Goal: Register for event/course

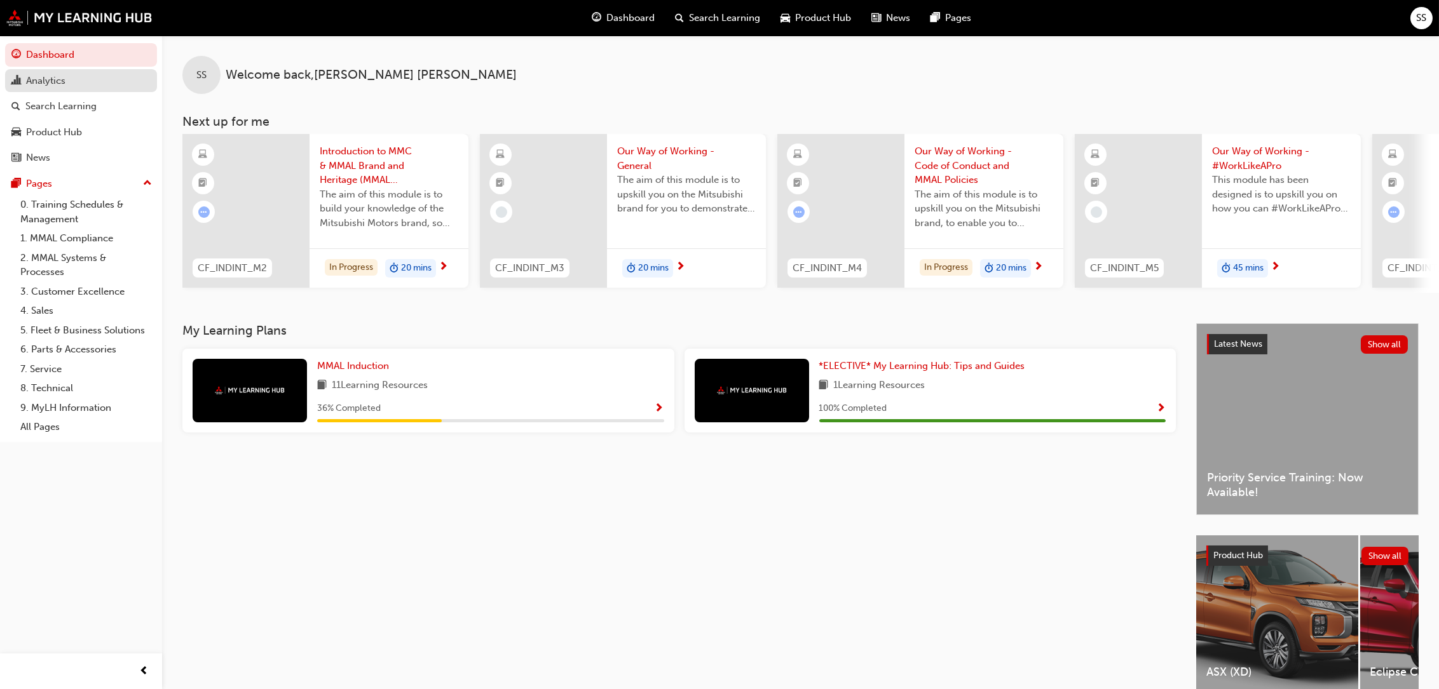
click at [44, 80] on div "Analytics" at bounding box center [45, 81] width 39 height 15
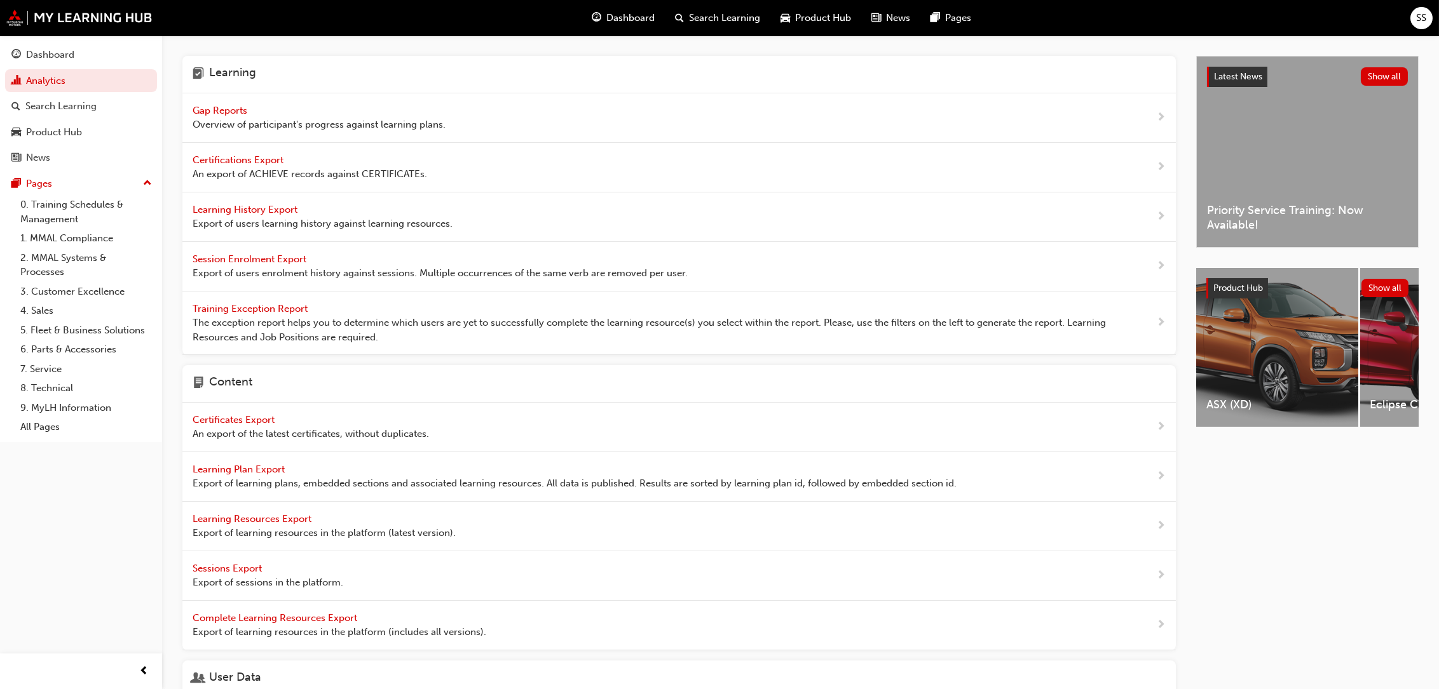
click at [234, 104] on div "Gap Reports Overview of participant's progress against learning plans." at bounding box center [319, 118] width 253 height 29
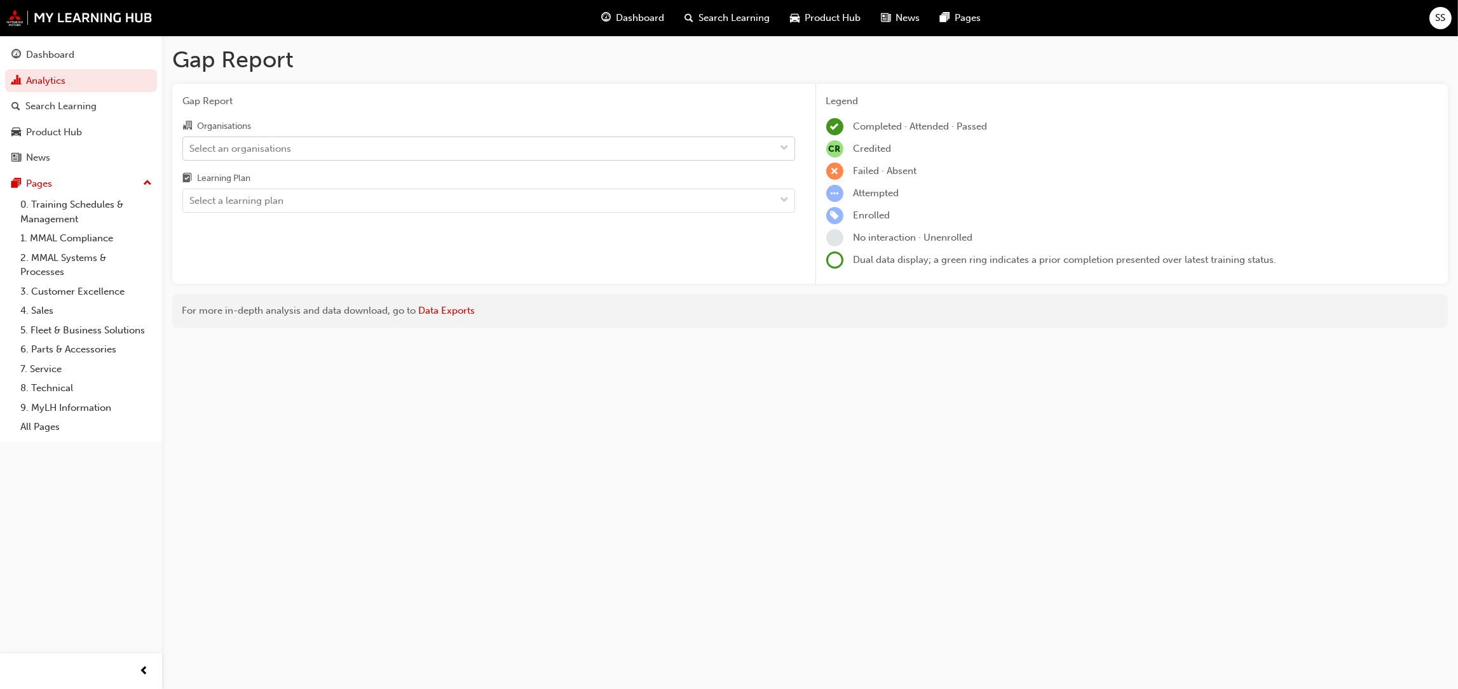
click at [784, 150] on span "down-icon" at bounding box center [784, 148] width 9 height 17
click at [191, 150] on input "Organisations Select an organisations" at bounding box center [189, 147] width 1 height 11
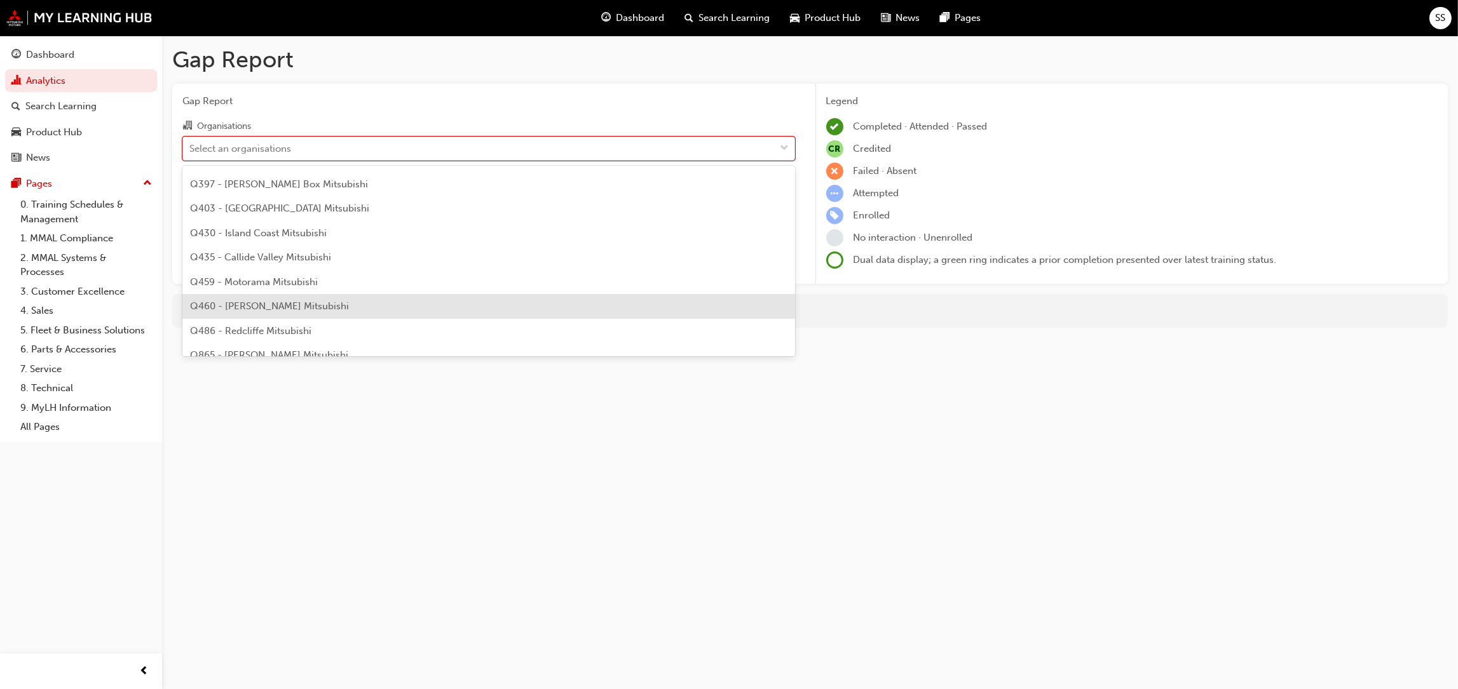
scroll to position [1779, 0]
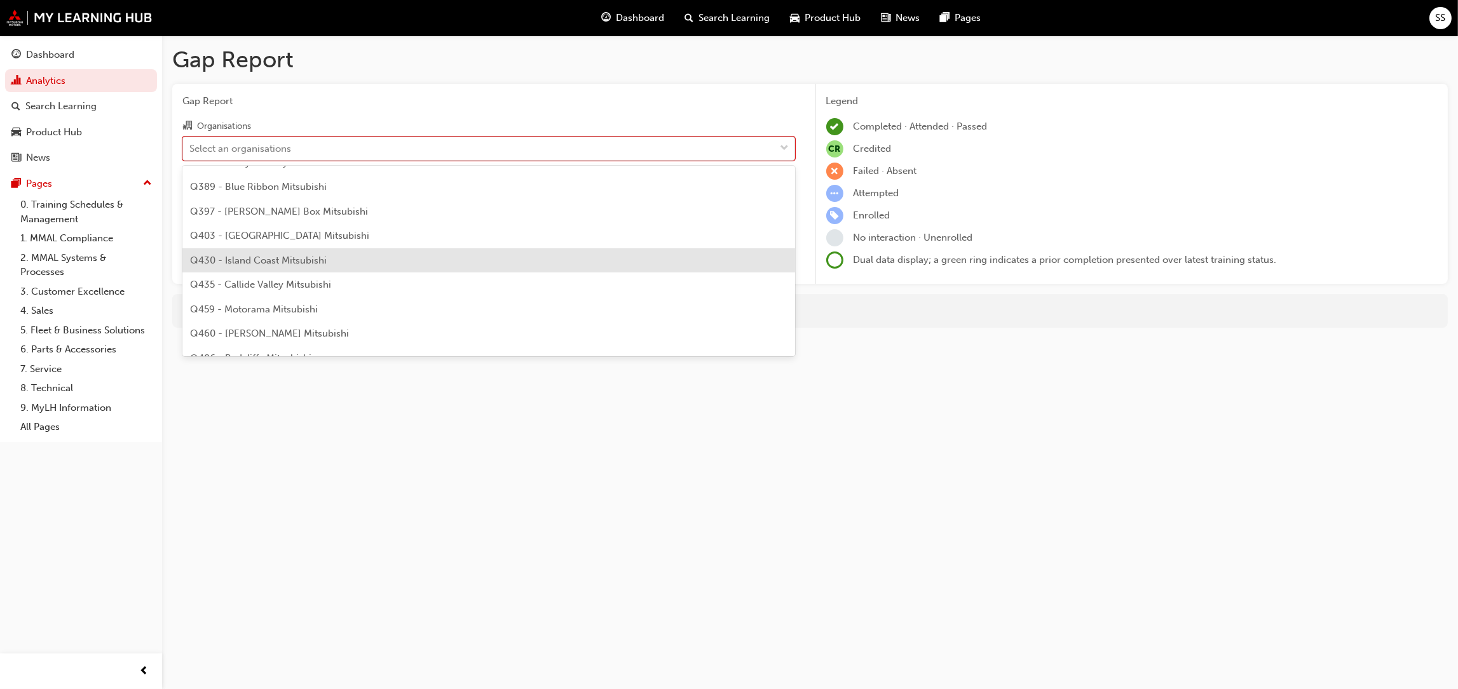
click at [245, 257] on span "Q430 - Island Coast Mitsubishi" at bounding box center [258, 260] width 137 height 11
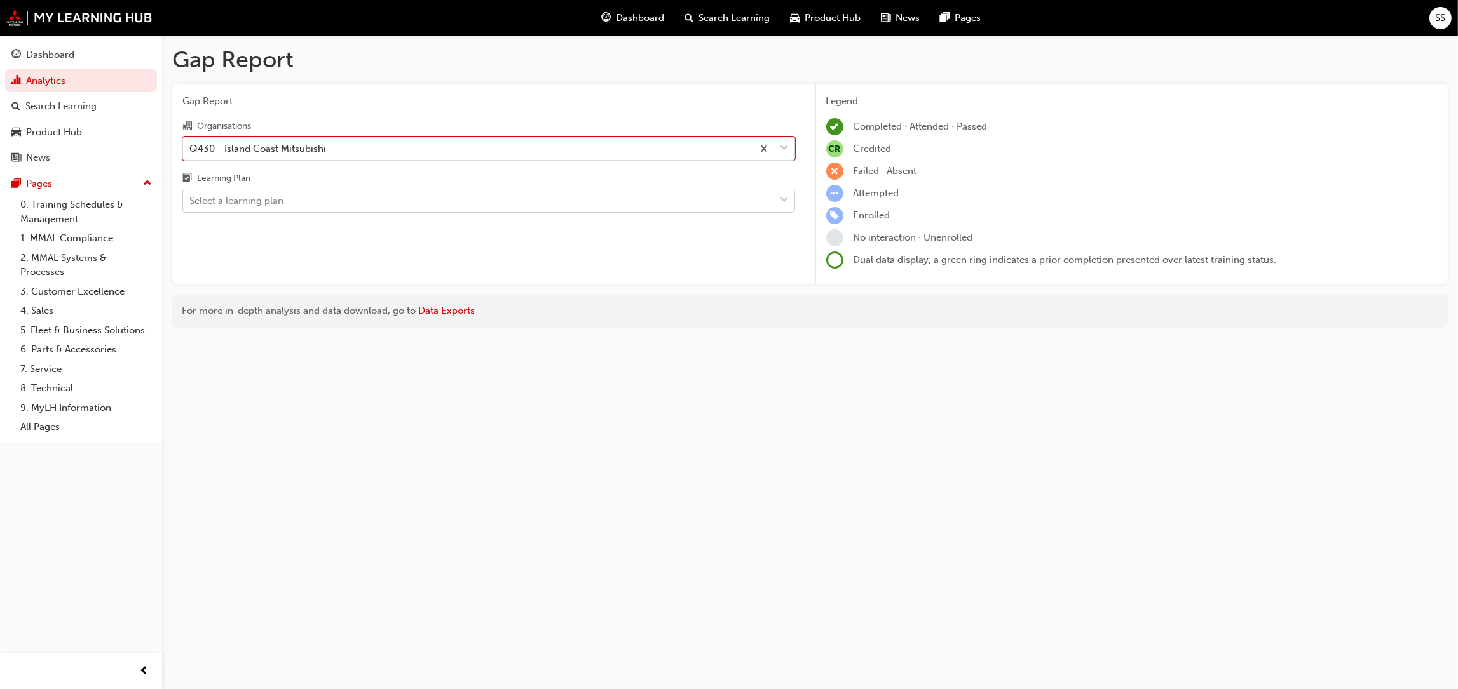
click at [329, 202] on div "Select a learning plan" at bounding box center [479, 201] width 592 height 22
click at [191, 202] on input "Learning Plan Select a learning plan" at bounding box center [189, 200] width 1 height 11
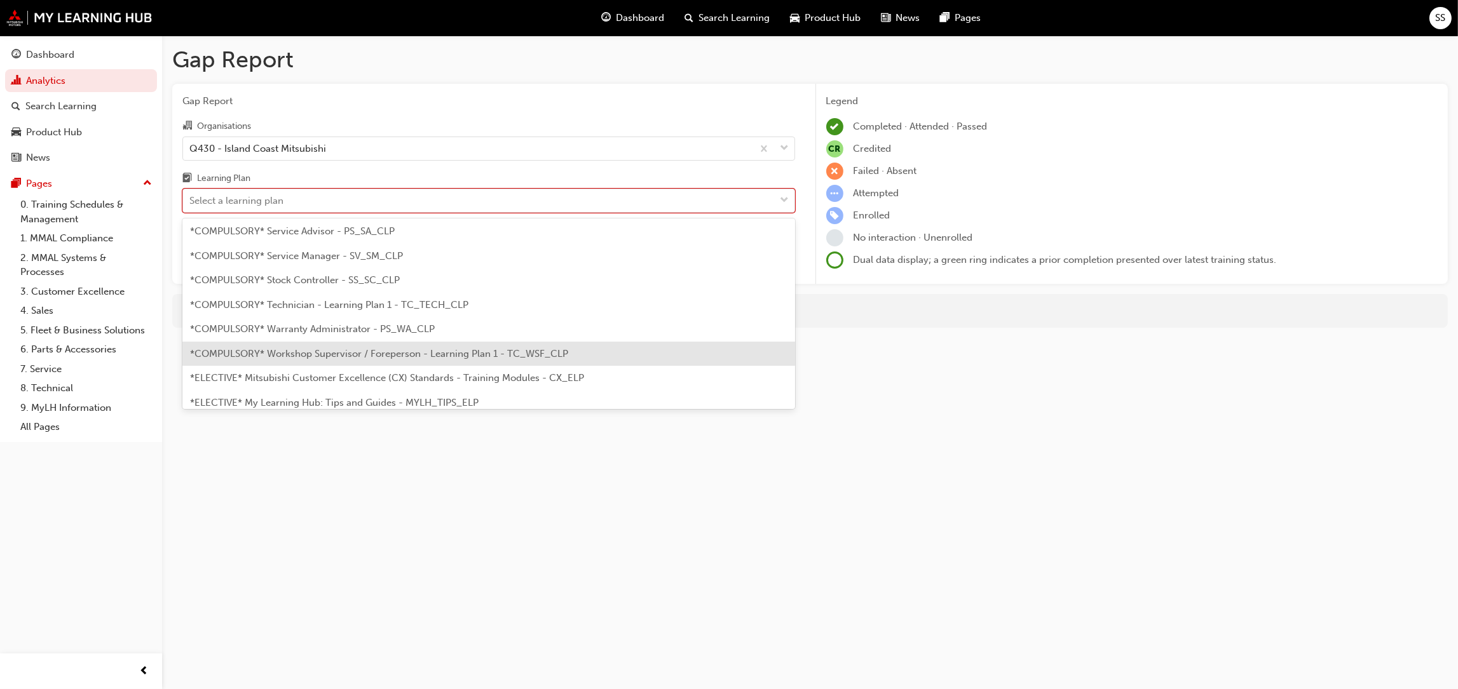
scroll to position [390, 0]
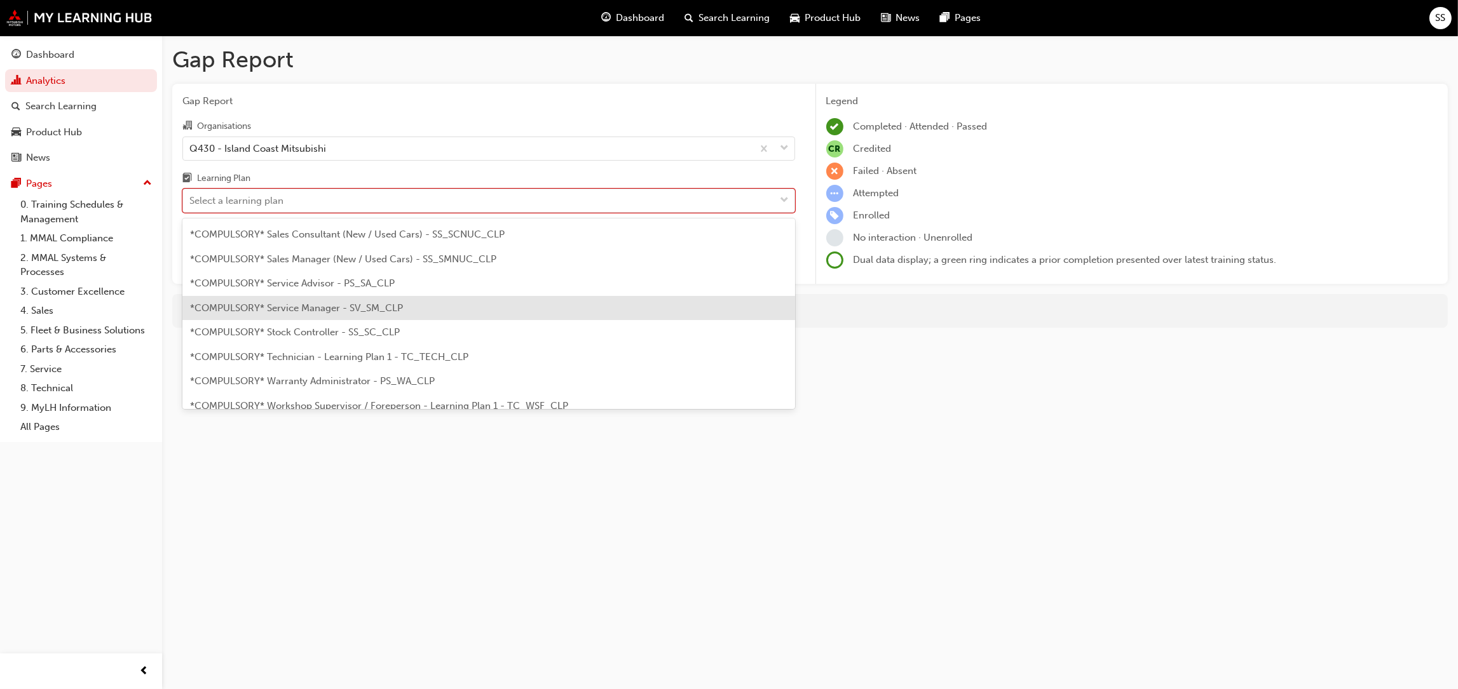
click at [320, 308] on span "*COMPULSORY* Service Manager - SV_SM_CLP" at bounding box center [296, 307] width 213 height 11
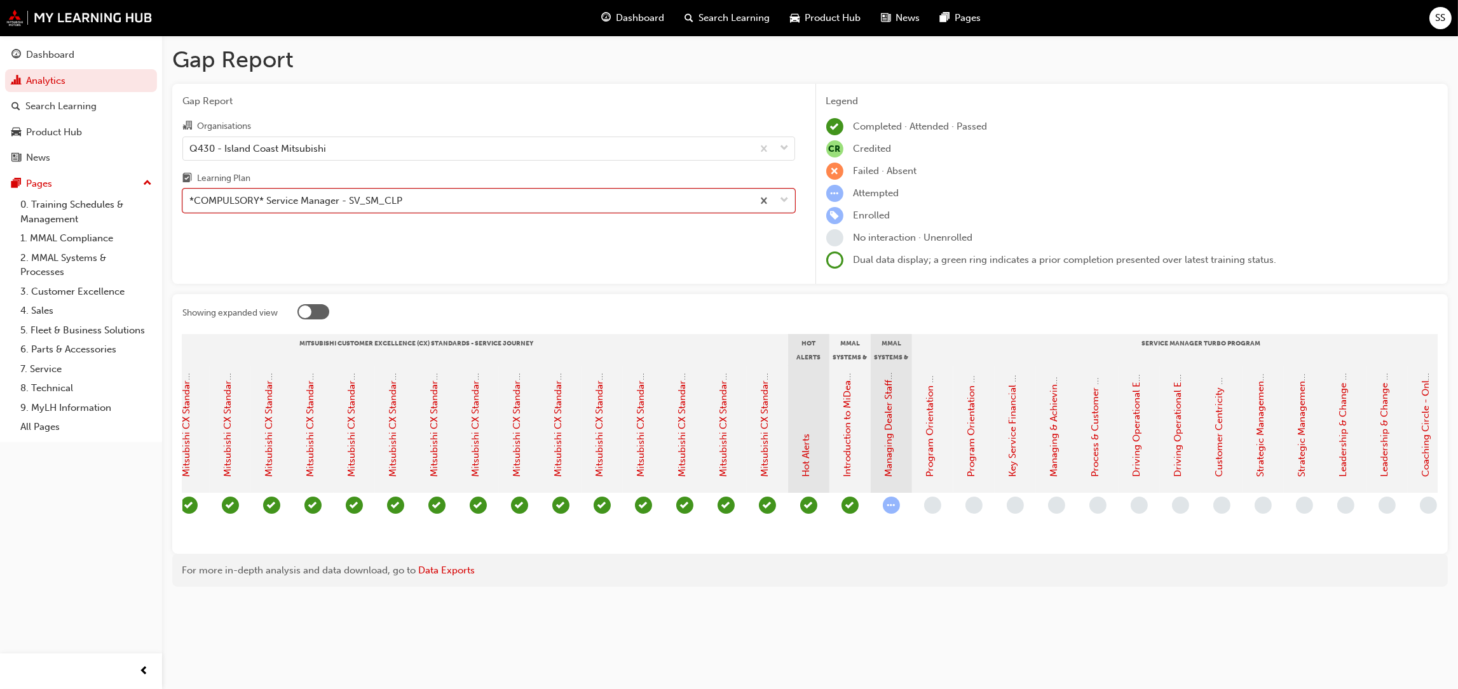
scroll to position [0, 728]
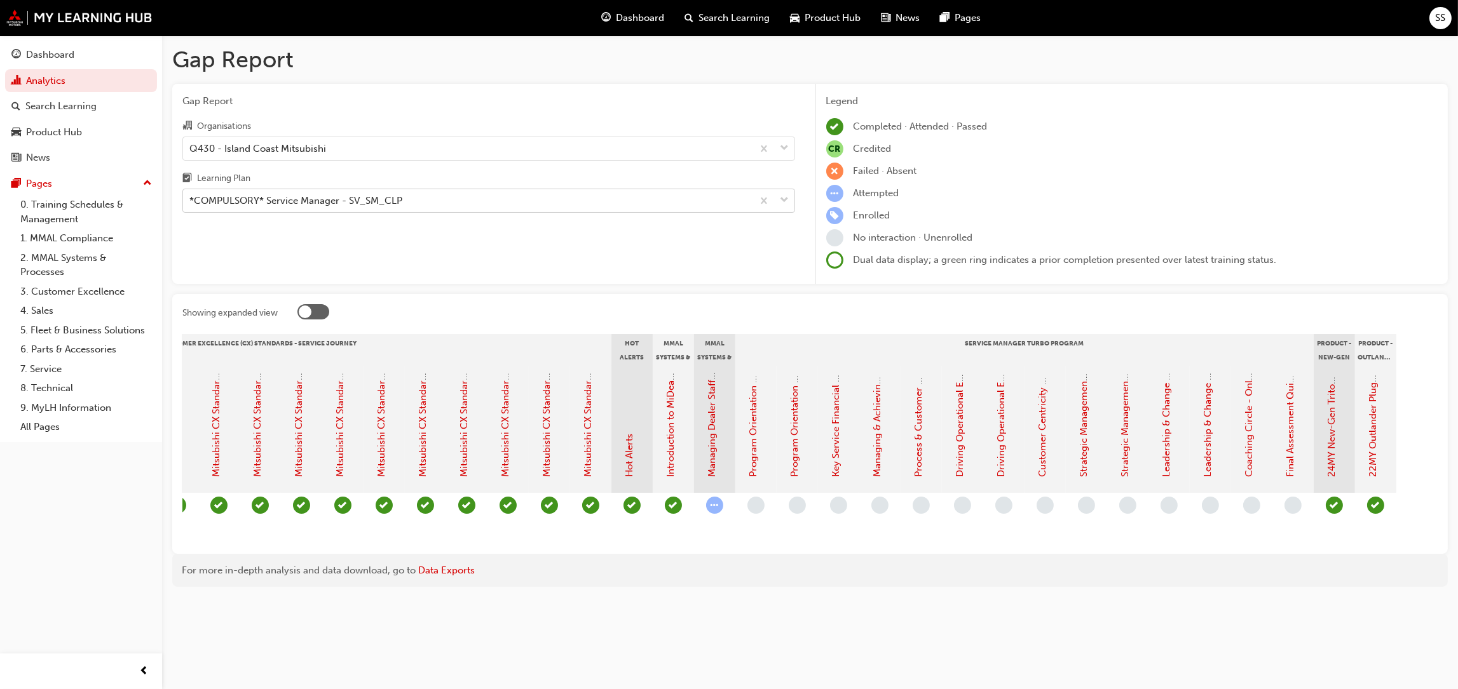
click at [787, 199] on span "down-icon" at bounding box center [784, 201] width 9 height 17
click at [191, 199] on input "Learning Plan *COMPULSORY* Service Manager - SV_SM_CLP" at bounding box center [189, 200] width 1 height 11
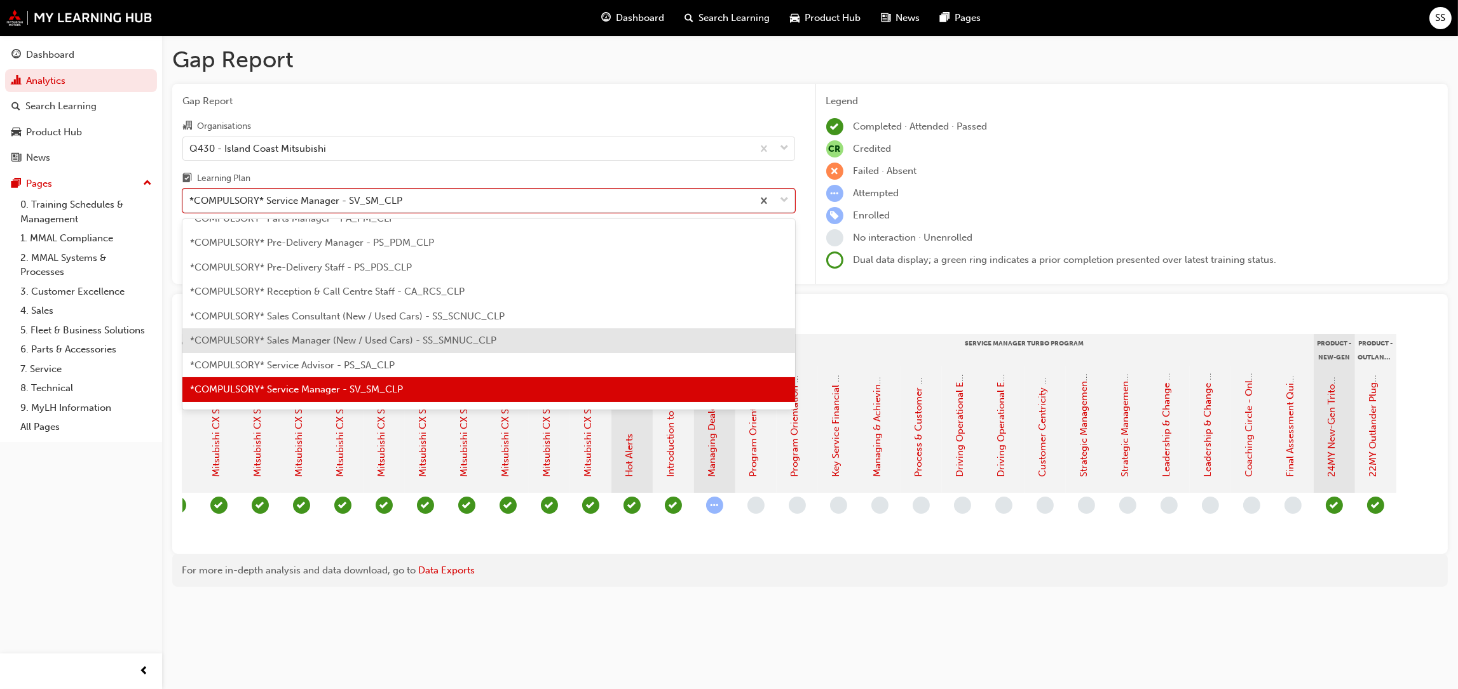
scroll to position [435, 0]
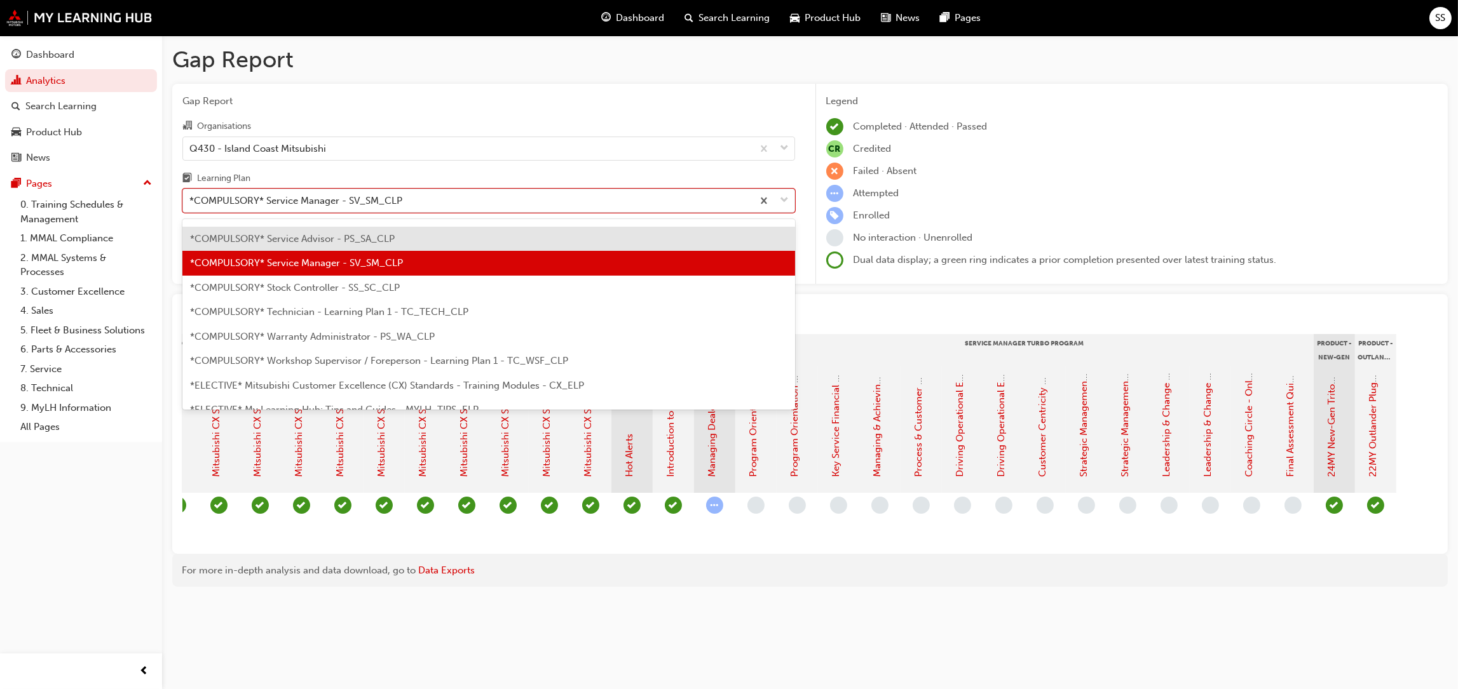
click at [308, 238] on span "*COMPULSORY* Service Advisor - PS_SA_CLP" at bounding box center [292, 238] width 205 height 11
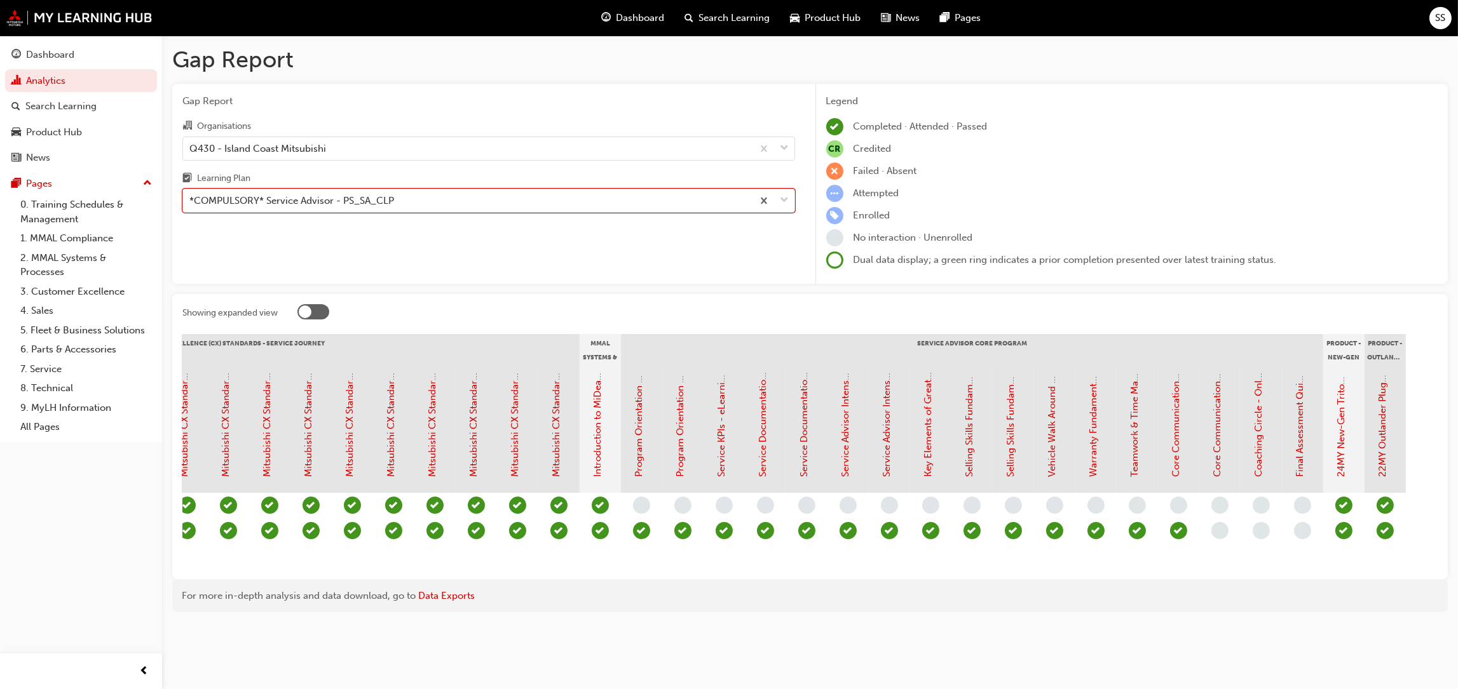
scroll to position [0, 810]
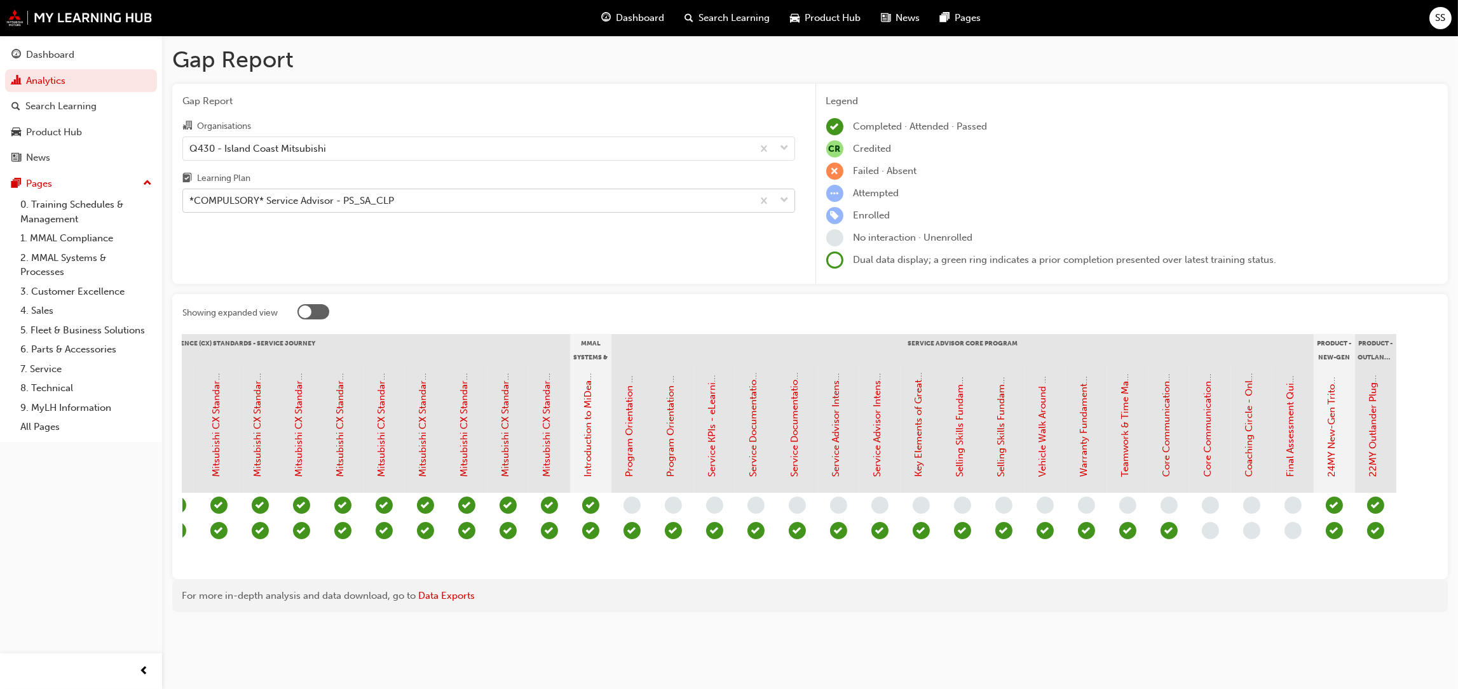
click at [788, 199] on span "down-icon" at bounding box center [784, 201] width 9 height 17
click at [191, 199] on input "Learning Plan *COMPULSORY* Service Advisor - PS_SA_CLP" at bounding box center [189, 200] width 1 height 11
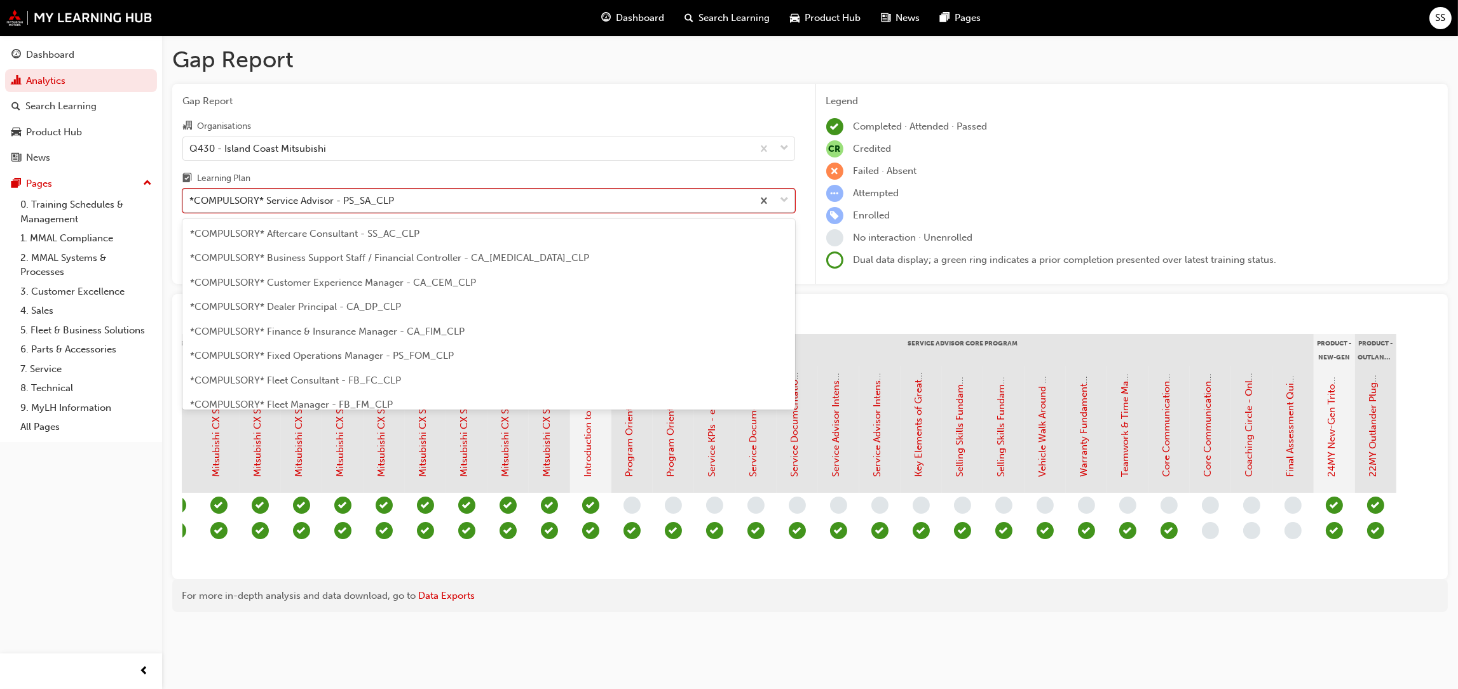
scroll to position [284, 0]
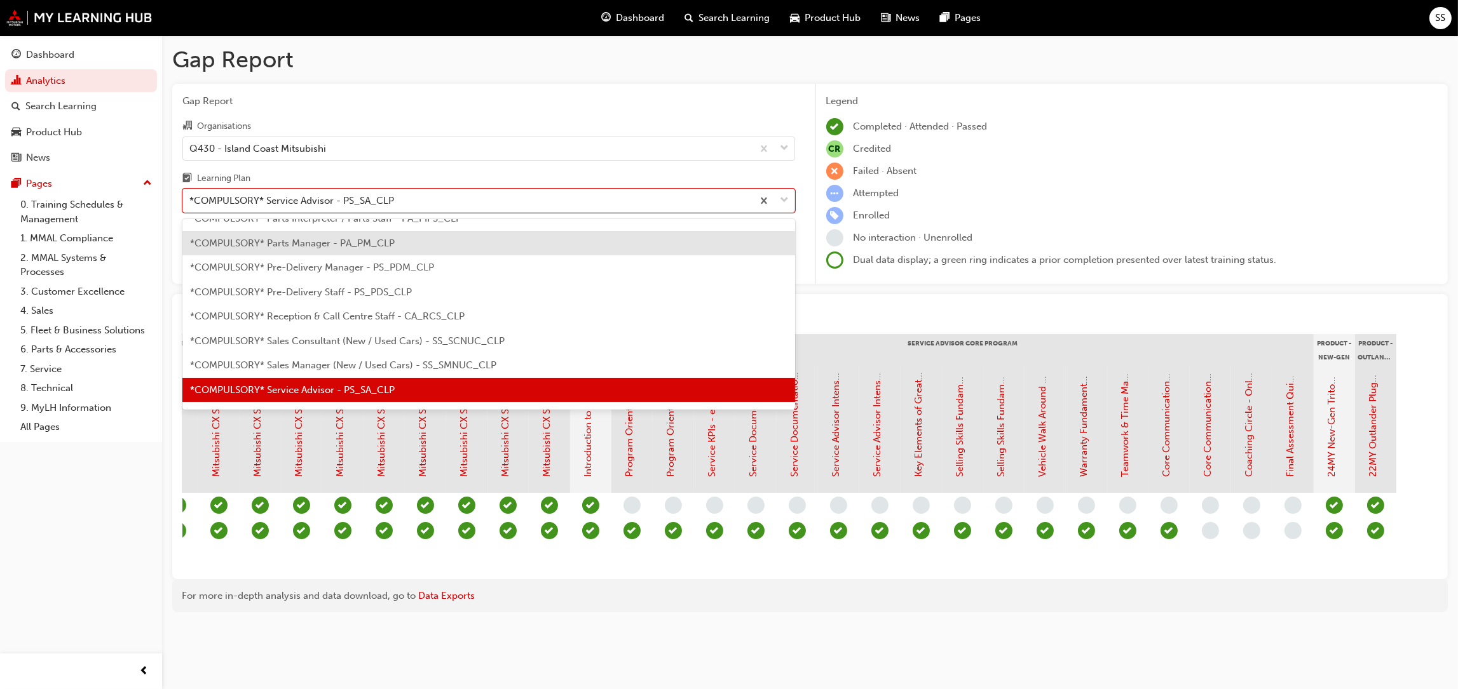
click at [319, 240] on span "*COMPULSORY* Parts Manager - PA_PM_CLP" at bounding box center [292, 243] width 205 height 11
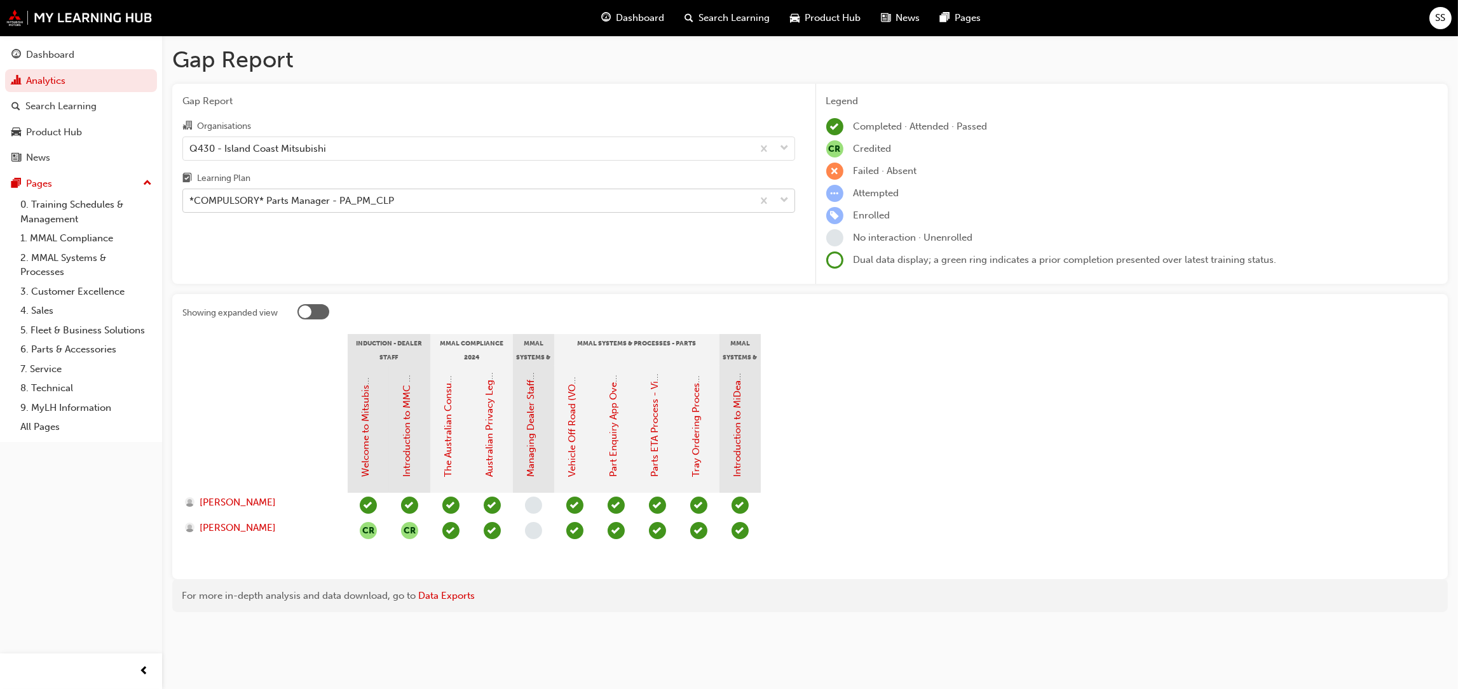
click at [785, 196] on span "down-icon" at bounding box center [784, 201] width 9 height 17
click at [191, 196] on input "Learning Plan *COMPULSORY* Parts Manager - PA_PM_CLP" at bounding box center [189, 200] width 1 height 11
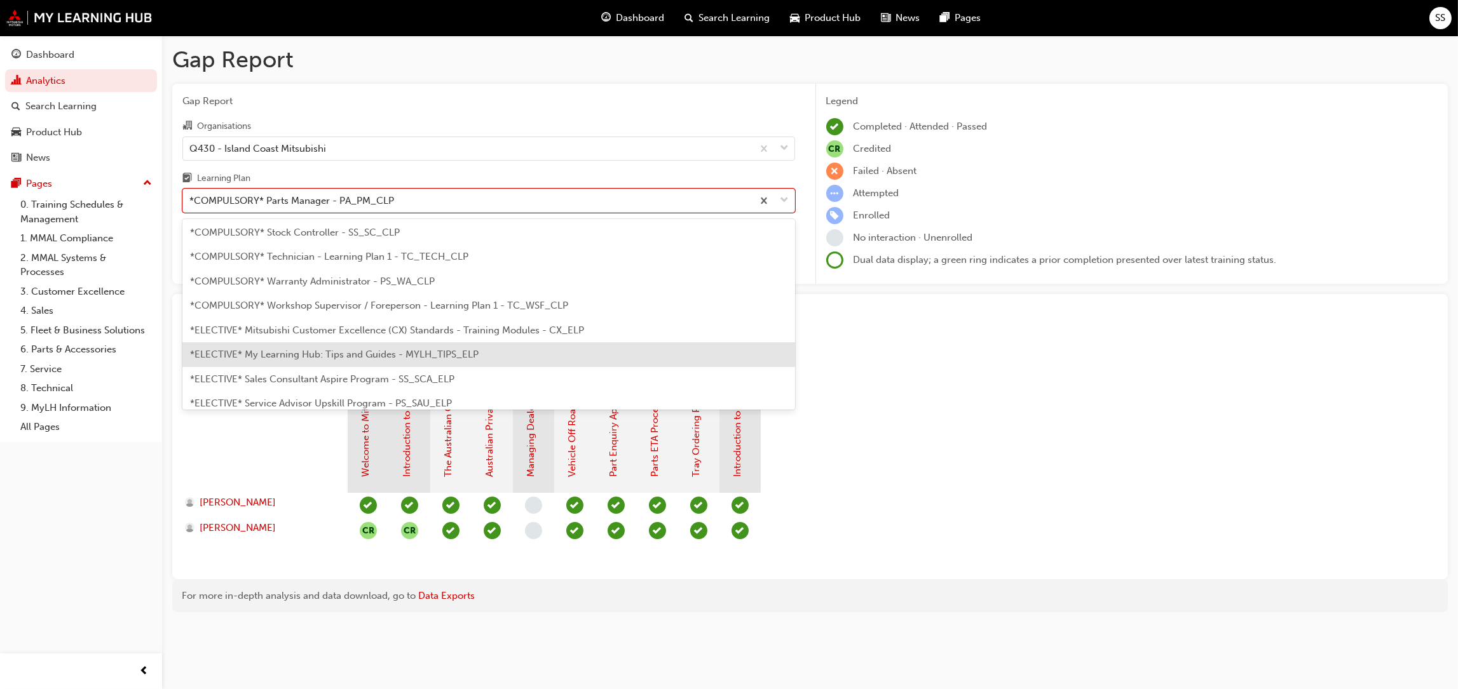
scroll to position [519, 0]
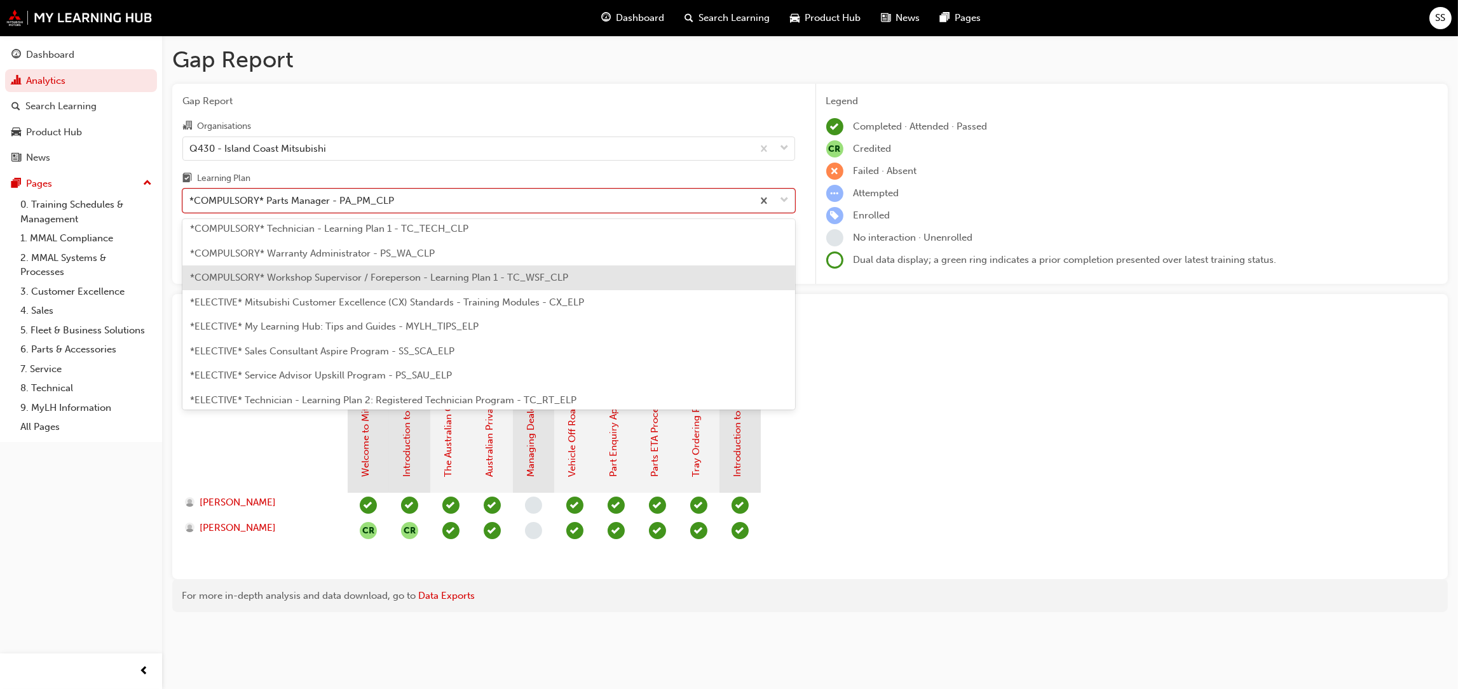
click at [344, 277] on span "*COMPULSORY* Workshop Supervisor / Foreperson - Learning Plan 1 - TC_WSF_CLP" at bounding box center [379, 277] width 378 height 11
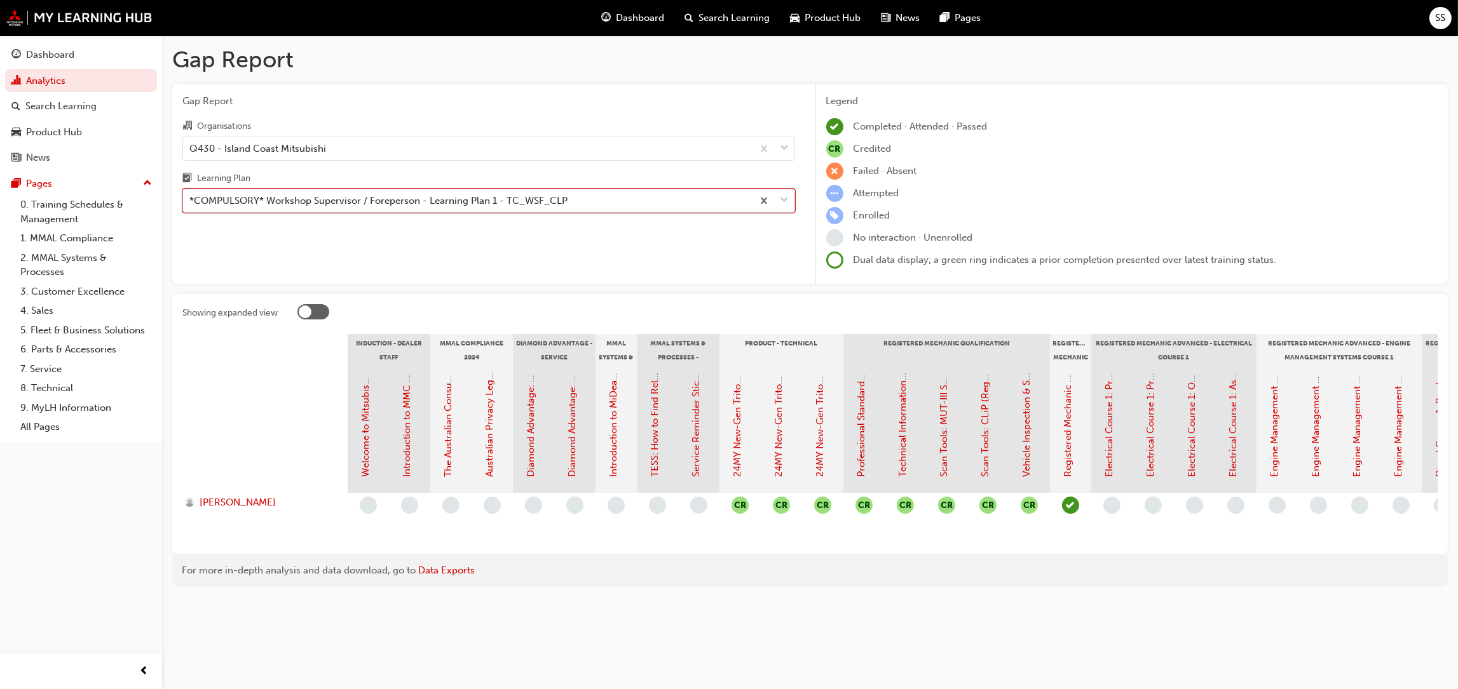
click at [783, 201] on span "down-icon" at bounding box center [784, 201] width 9 height 17
click at [191, 201] on input "Learning Plan option *COMPULSORY* Workshop Supervisor / Foreperson - Learning P…" at bounding box center [189, 200] width 1 height 11
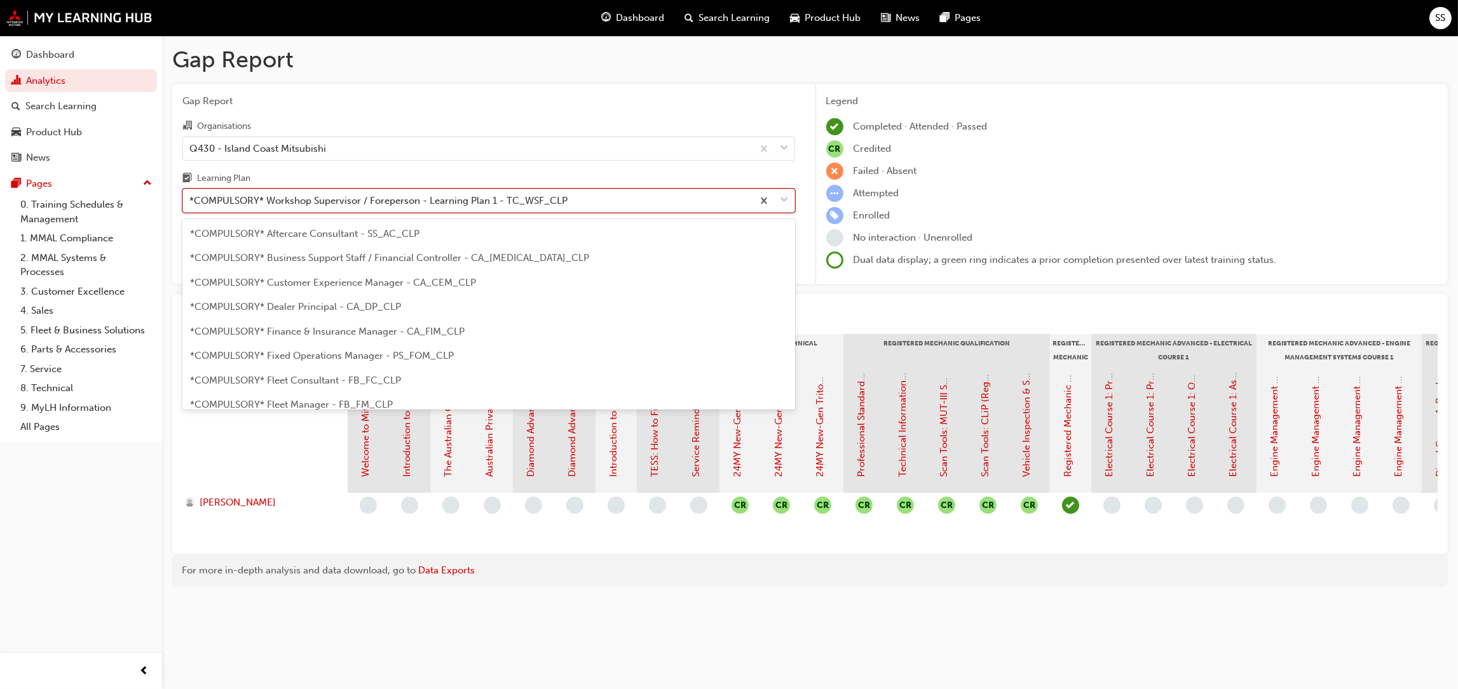
scroll to position [407, 0]
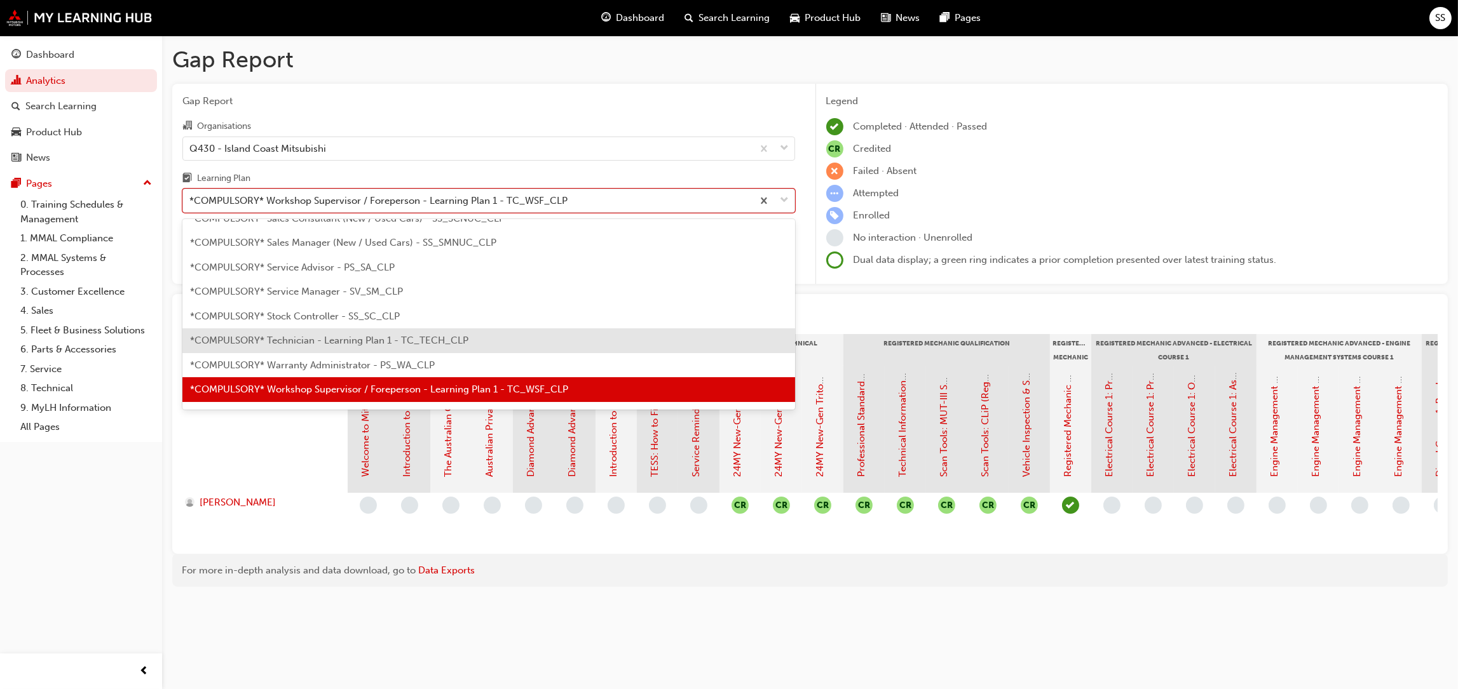
click at [349, 332] on div "*COMPULSORY* Technician - Learning Plan 1 - TC_TECH_CLP" at bounding box center [488, 341] width 613 height 25
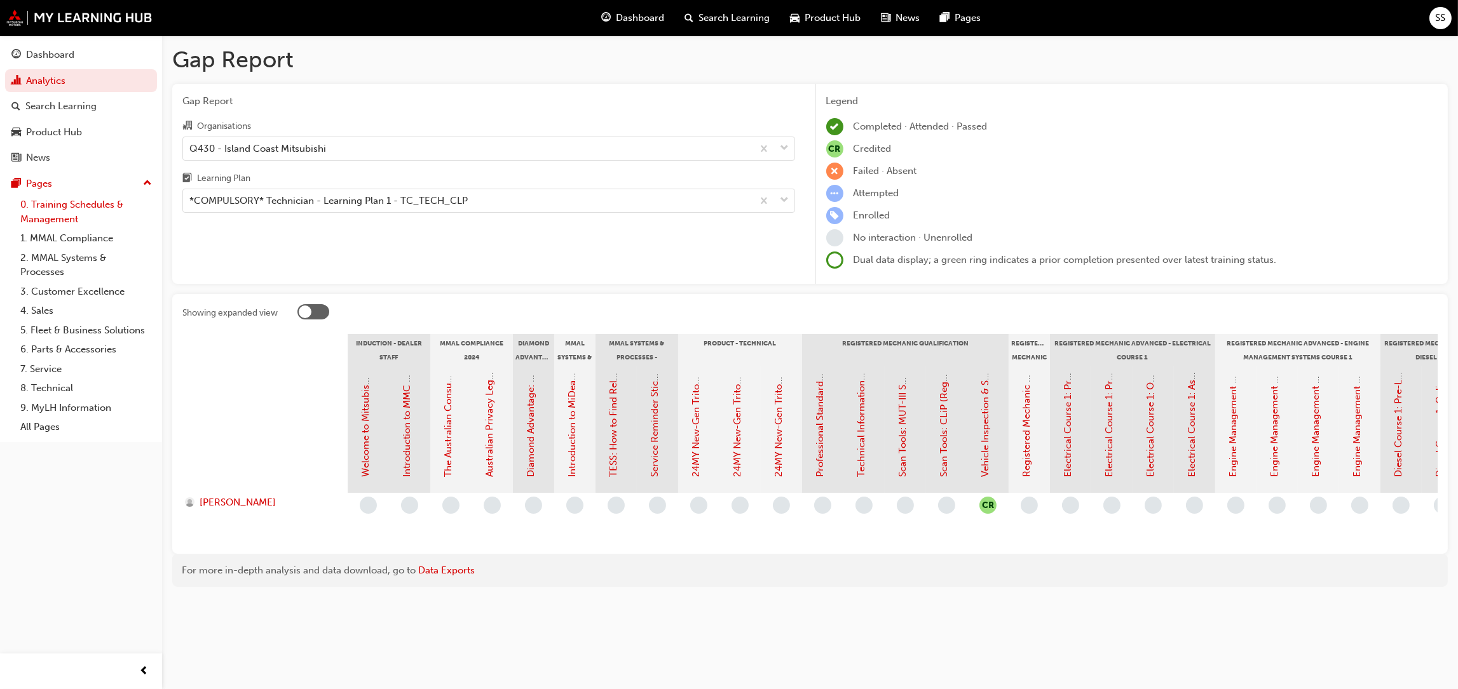
click at [75, 212] on link "0. Training Schedules & Management" at bounding box center [86, 212] width 142 height 34
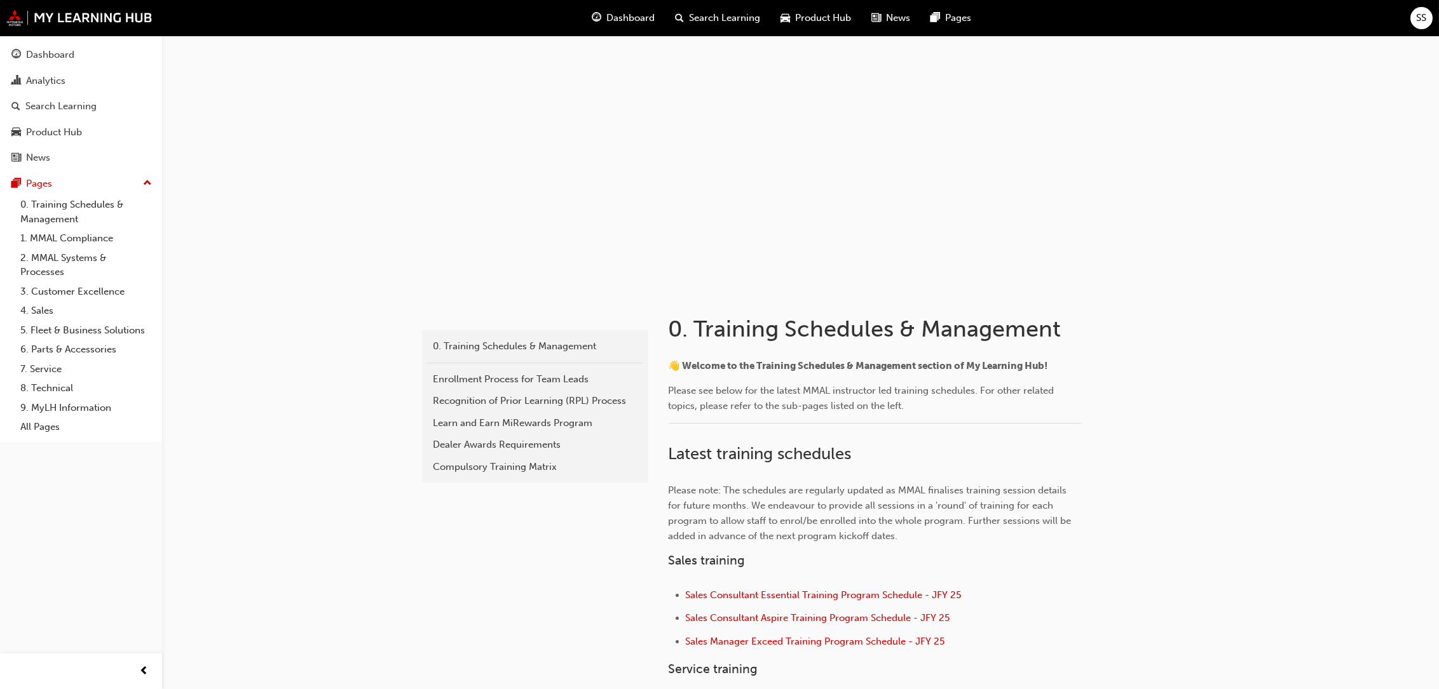
scroll to position [461, 0]
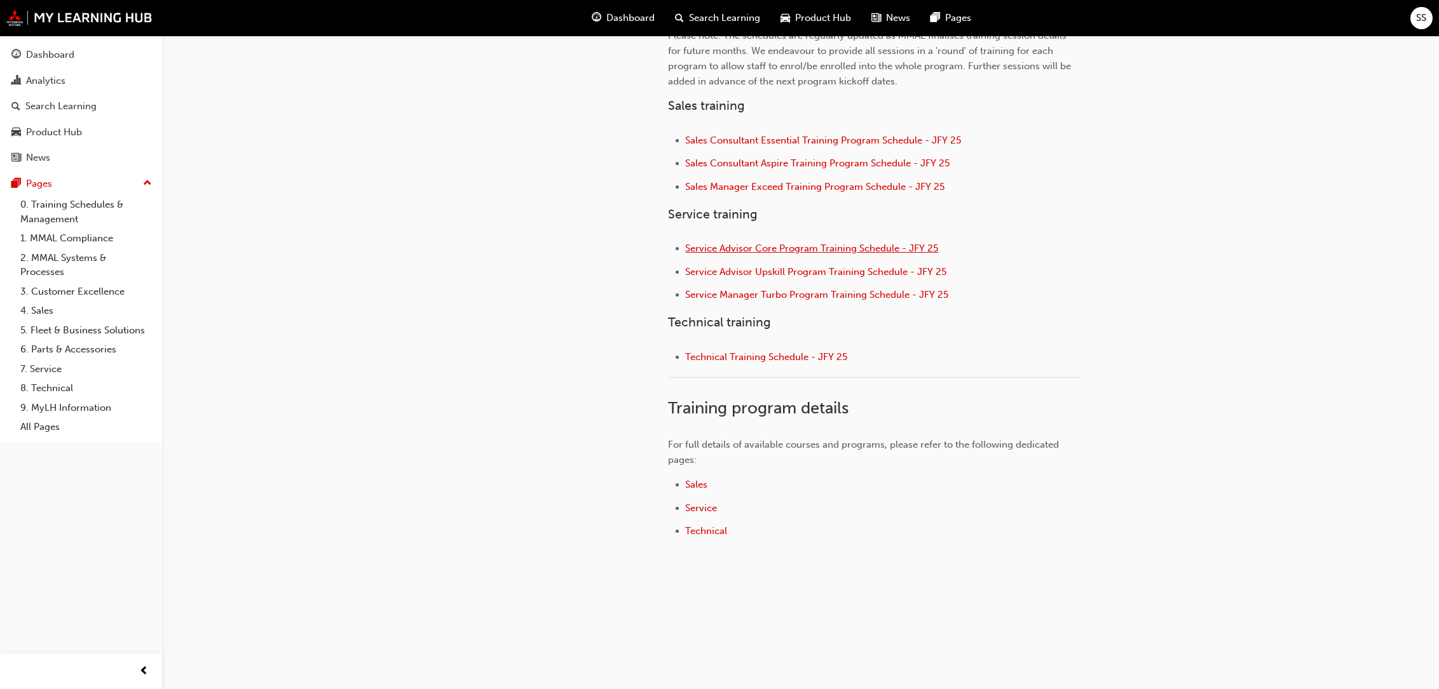
click at [835, 244] on span "Service Advisor Core Program Training Schedule - JFY 25" at bounding box center [812, 248] width 253 height 11
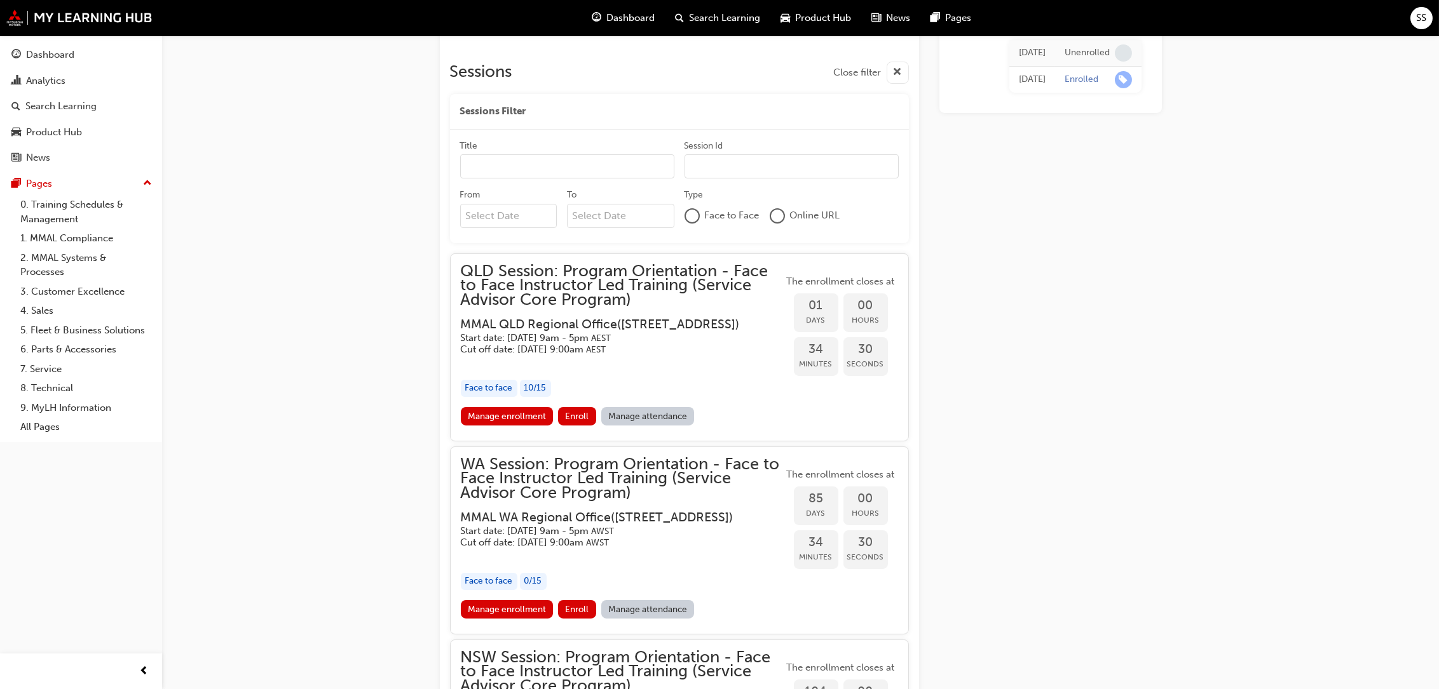
scroll to position [1045, 0]
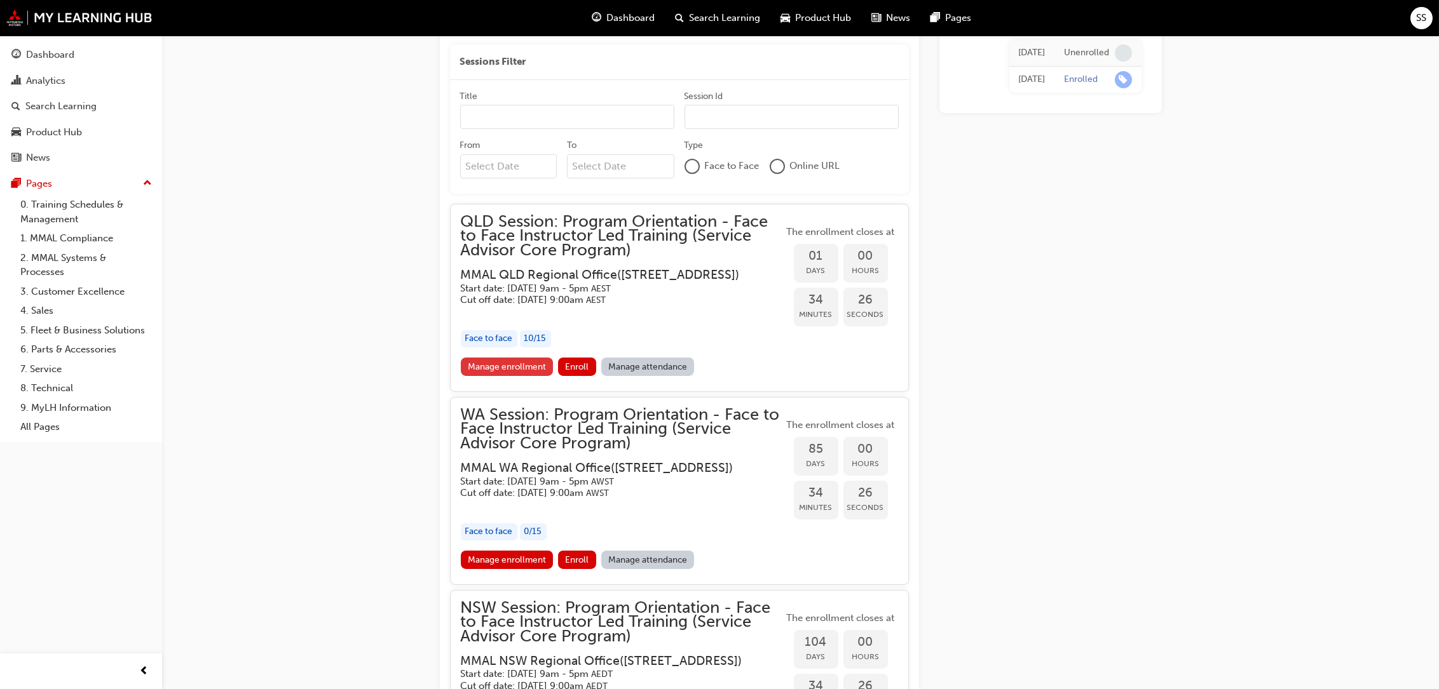
click at [524, 376] on link "Manage enrollment" at bounding box center [507, 367] width 93 height 18
